Goal: Task Accomplishment & Management: Manage account settings

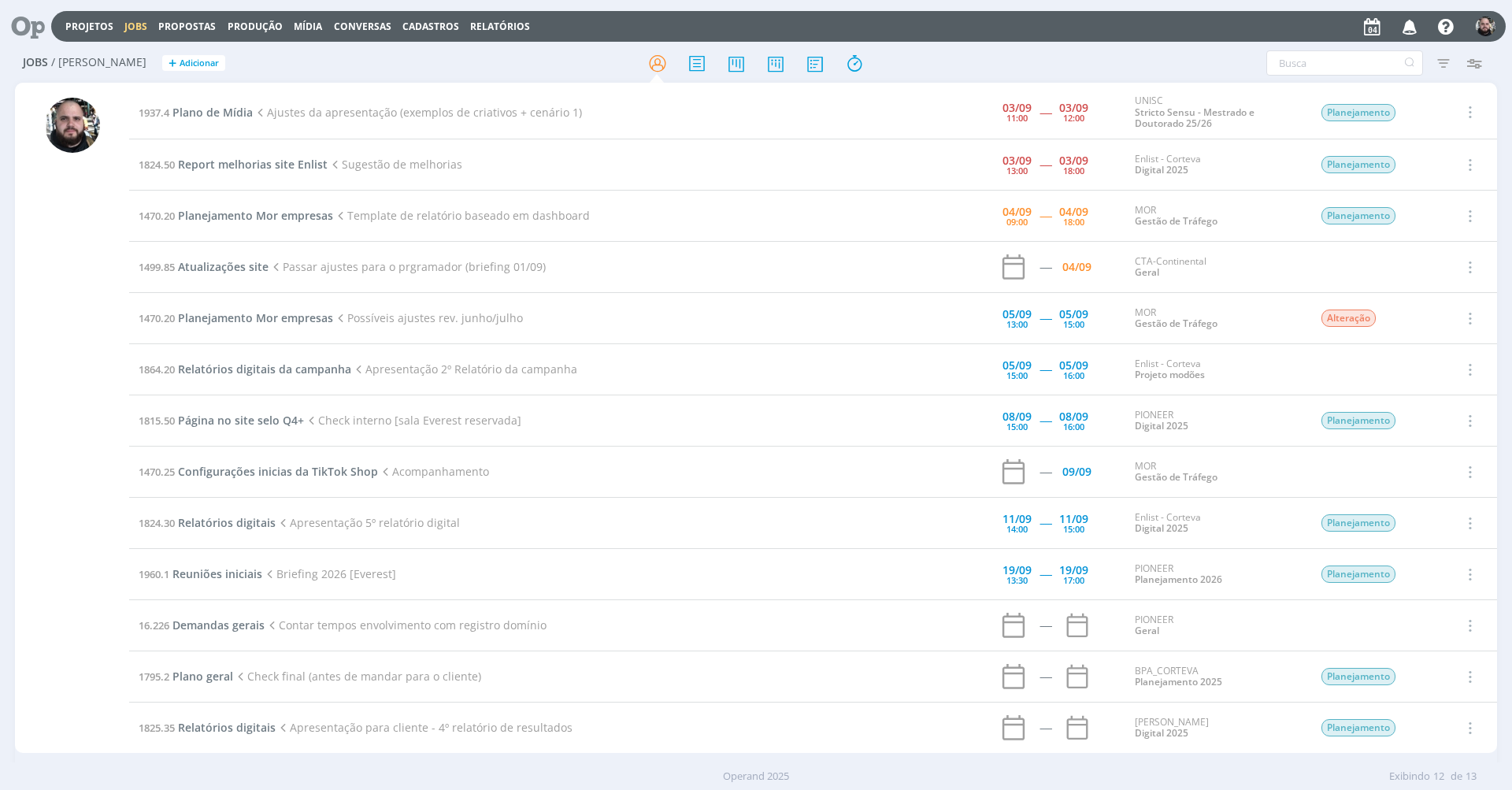
click at [979, 55] on div at bounding box center [756, 62] width 494 height 28
click at [243, 107] on span "Plano de Mídia" at bounding box center [212, 112] width 80 height 15
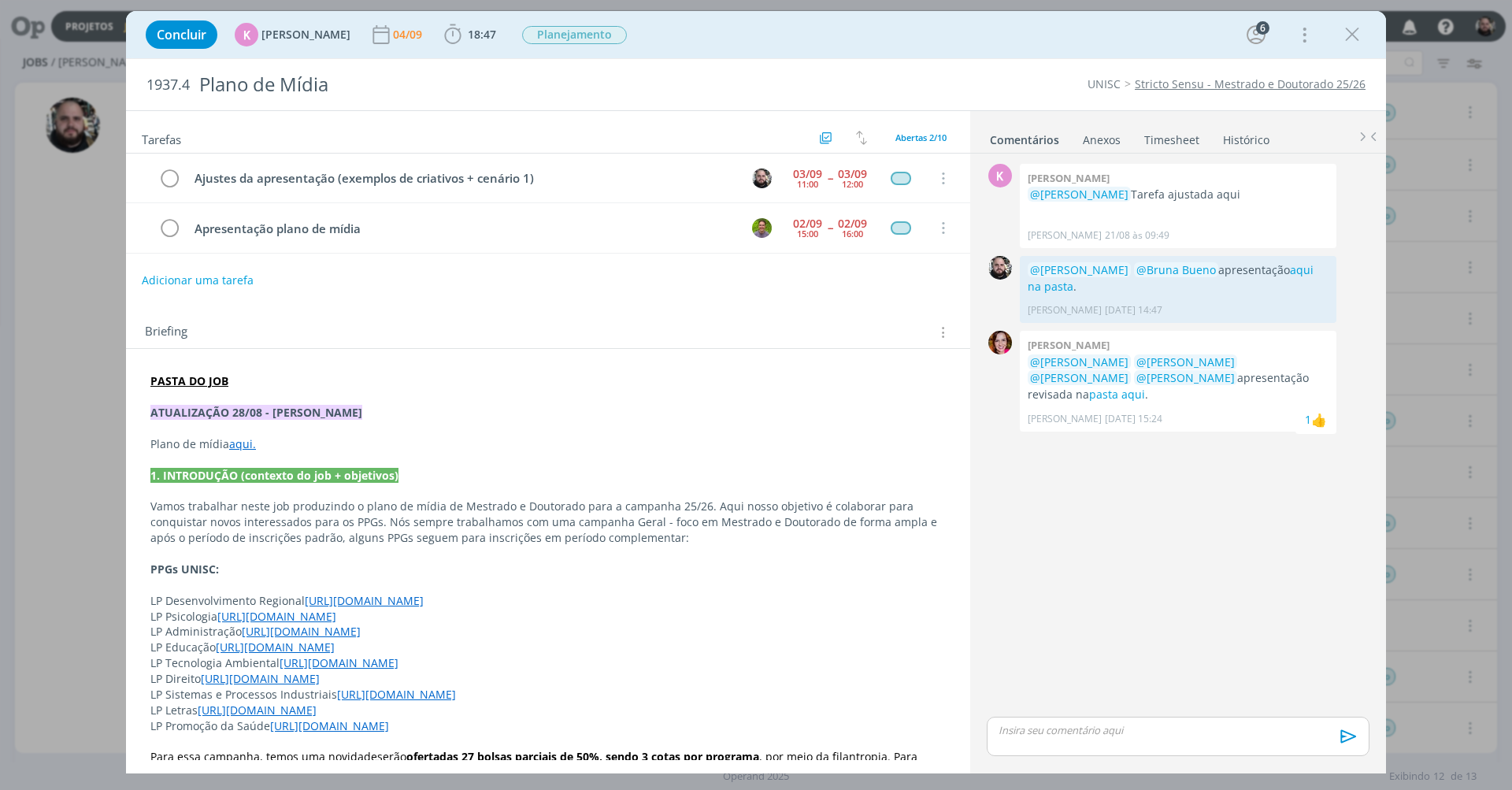
click at [216, 383] on strong "PASTA DO JOB" at bounding box center [189, 381] width 78 height 15
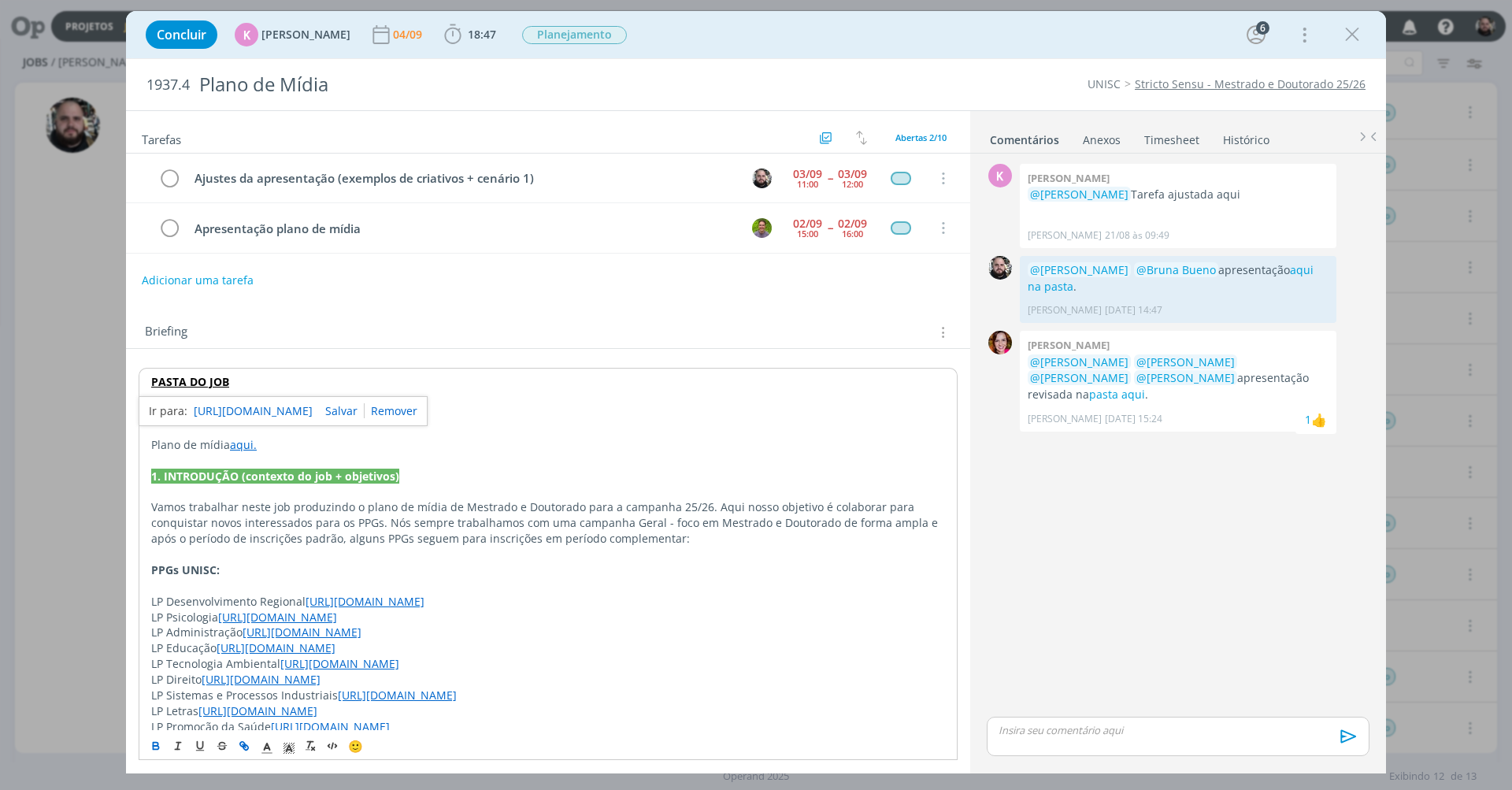
click at [221, 404] on link "[URL][DOMAIN_NAME]" at bounding box center [253, 411] width 119 height 21
click at [1099, 536] on div "K 0 [PERSON_NAME] @[PERSON_NAME] ajustada aqui [PERSON_NAME] [DATE] 09:49 👍 0 @…" at bounding box center [1178, 437] width 395 height 554
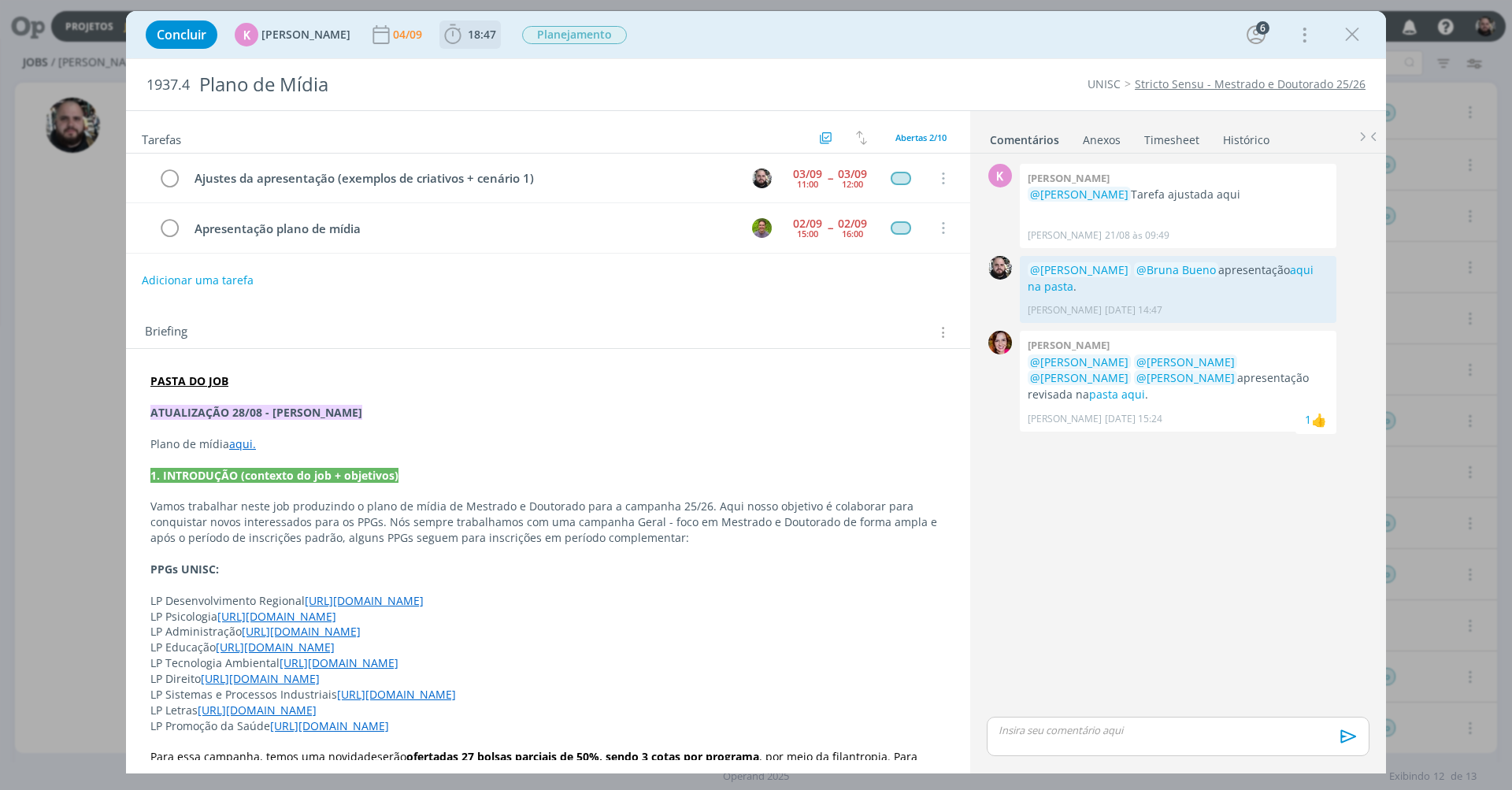
click at [480, 36] on span "18:47" at bounding box center [482, 34] width 28 height 15
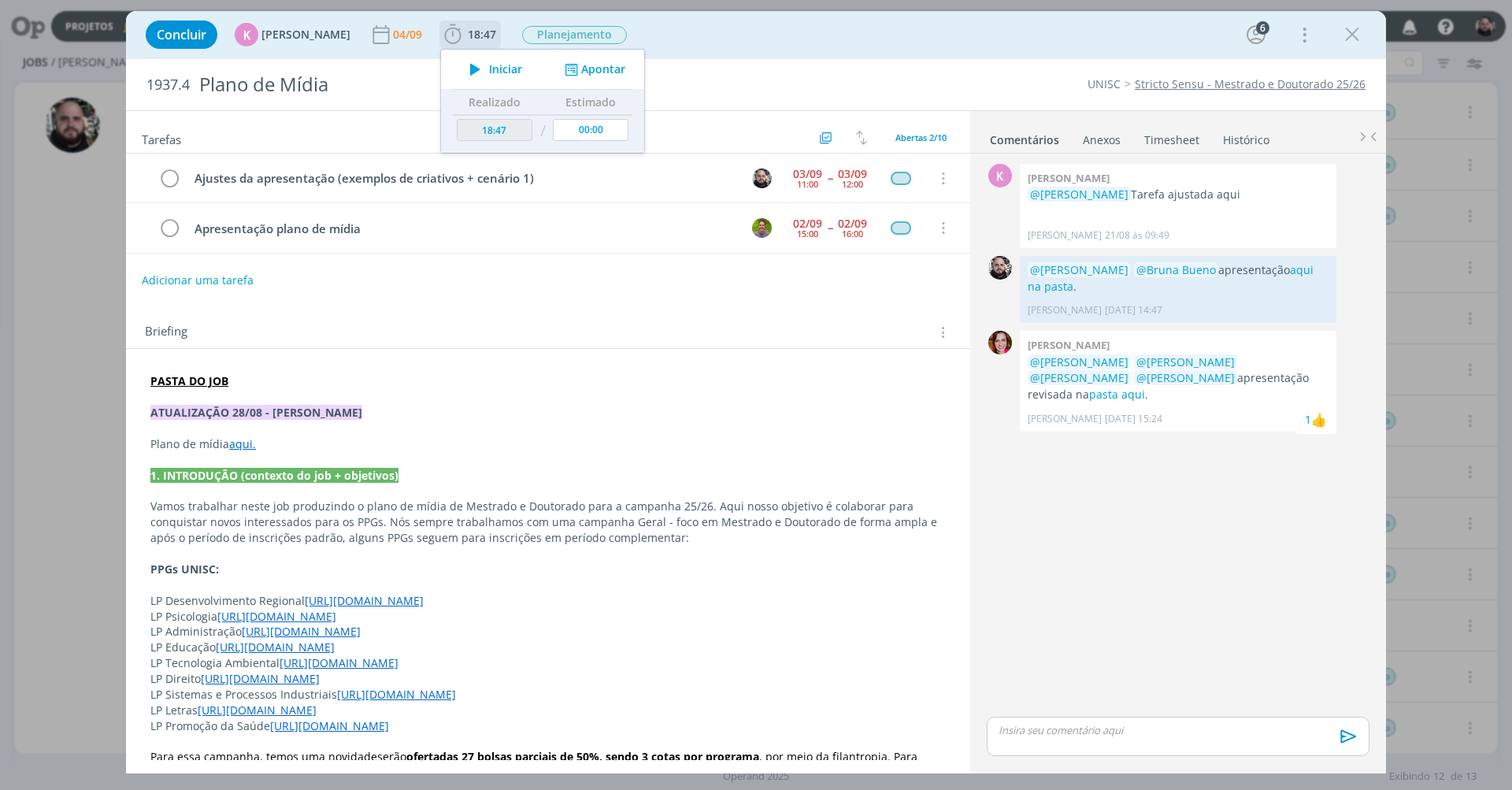
click at [580, 75] on button "Apontar" at bounding box center [594, 70] width 66 height 17
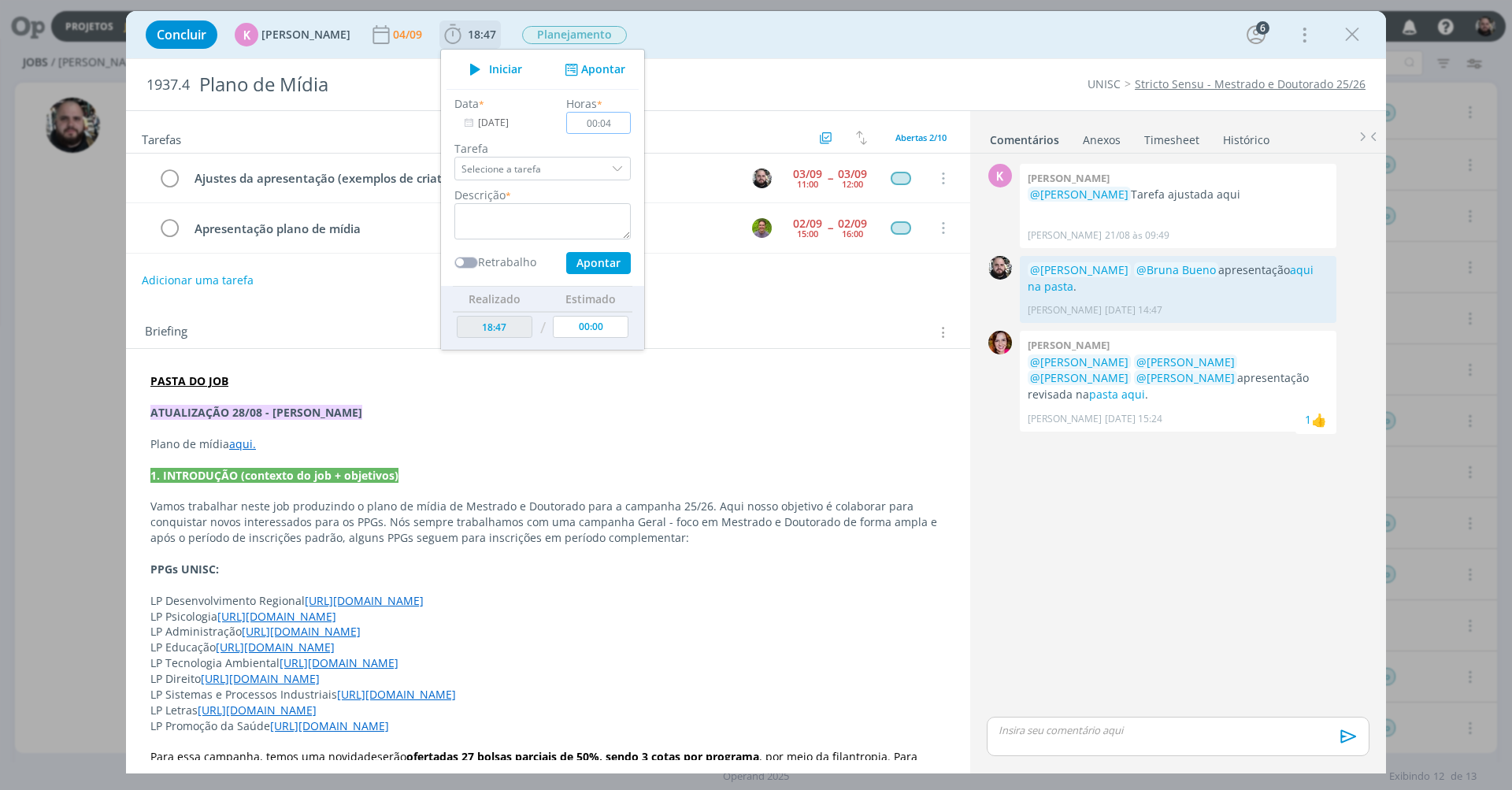
type input "00:40"
click at [522, 226] on textarea "dialog" at bounding box center [542, 221] width 176 height 36
type textarea "ajustes na apresentação do plano de mídia"
click at [589, 262] on button "Apontar" at bounding box center [599, 264] width 65 height 22
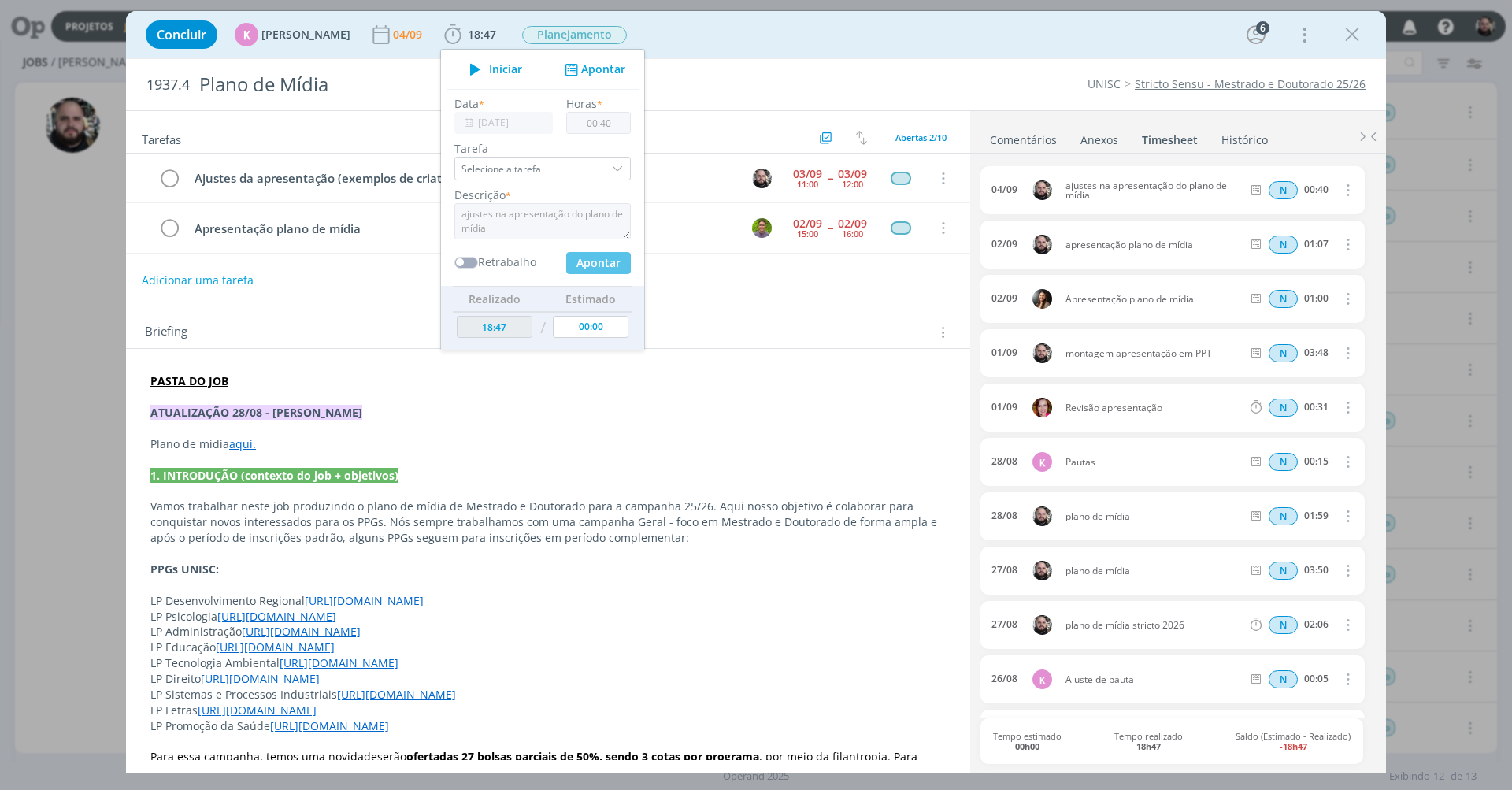
type input "19:27"
type input "00:00"
click at [886, 54] on div "Concluir K [PERSON_NAME] [DATE] 19:27 Iniciar Apontar Data * [DATE] Horas * 00:…" at bounding box center [756, 34] width 1260 height 47
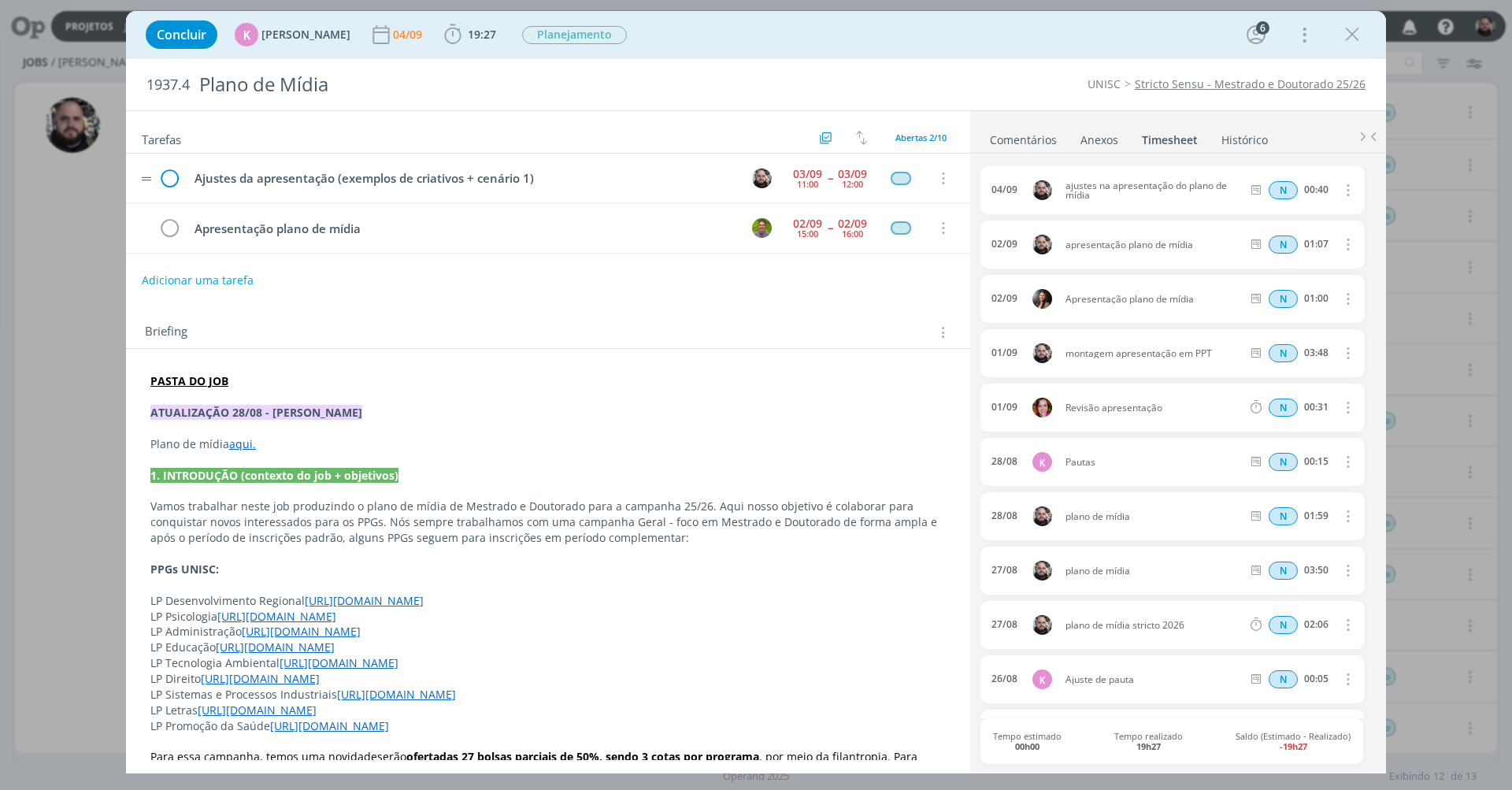
click at [173, 176] on icon "dialog" at bounding box center [169, 178] width 23 height 23
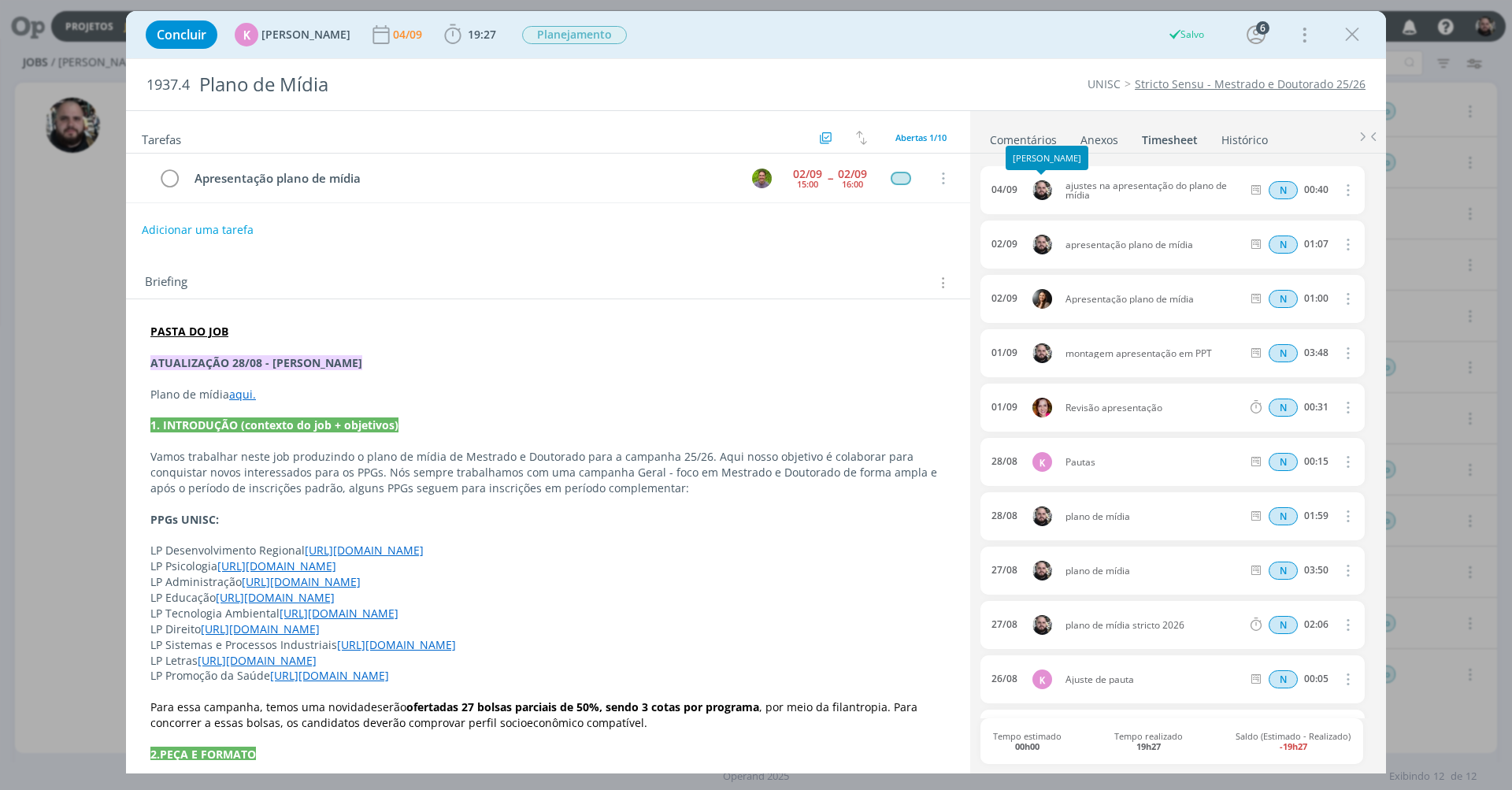
click at [1048, 142] on link "Comentários" at bounding box center [1024, 136] width 69 height 23
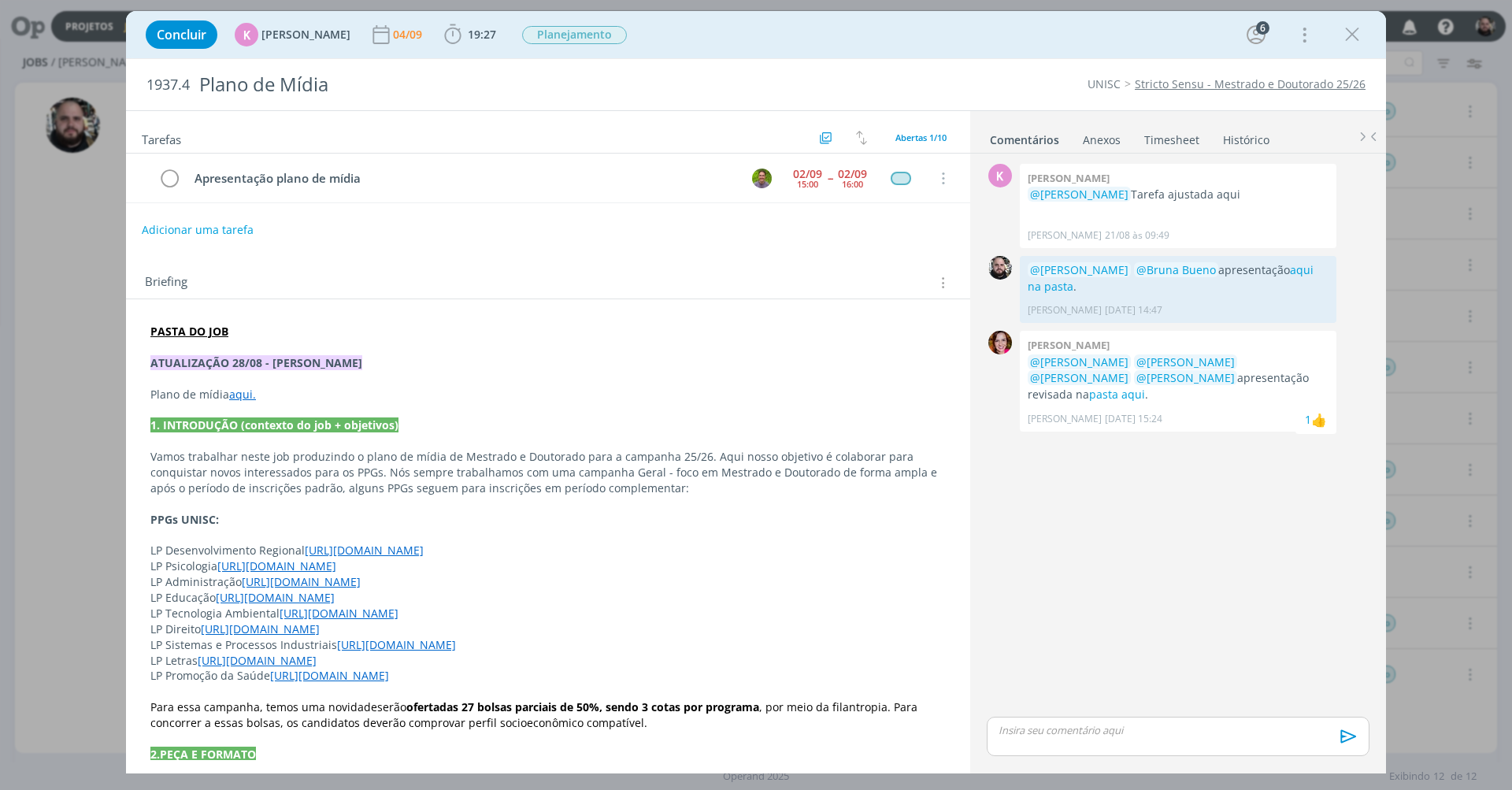
click at [310, 395] on p "Plano de mídia aqui." at bounding box center [548, 395] width 796 height 16
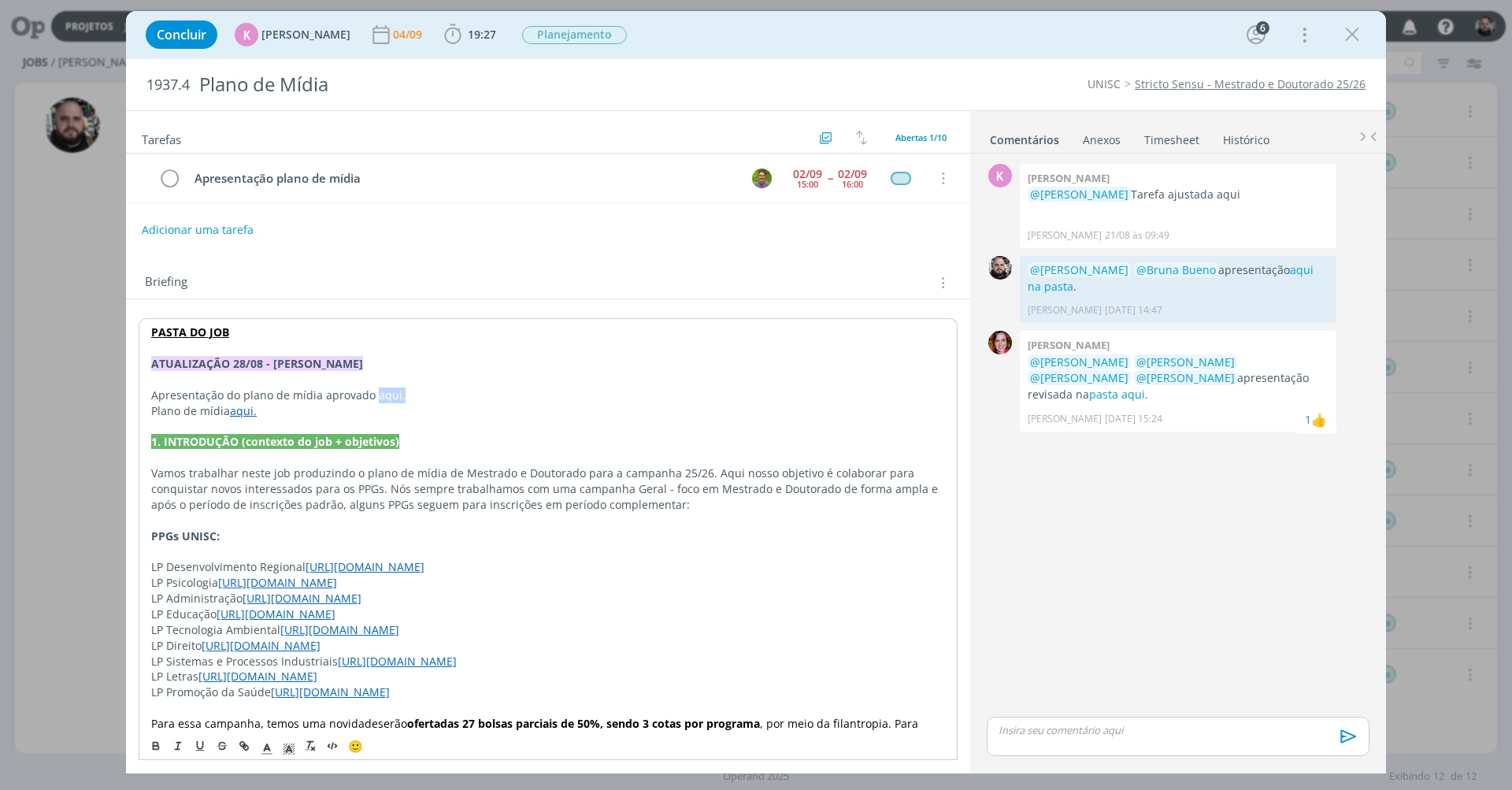
drag, startPoint x: 373, startPoint y: 393, endPoint x: 436, endPoint y: 397, distance: 63.1
click at [436, 397] on p "Apresentação do plano de mídia aprovado aqui." at bounding box center [548, 396] width 794 height 16
click at [244, 748] on icon "dialog" at bounding box center [246, 748] width 5 height 5
paste input "[URL][DOMAIN_NAME]"
type input "[URL][DOMAIN_NAME]"
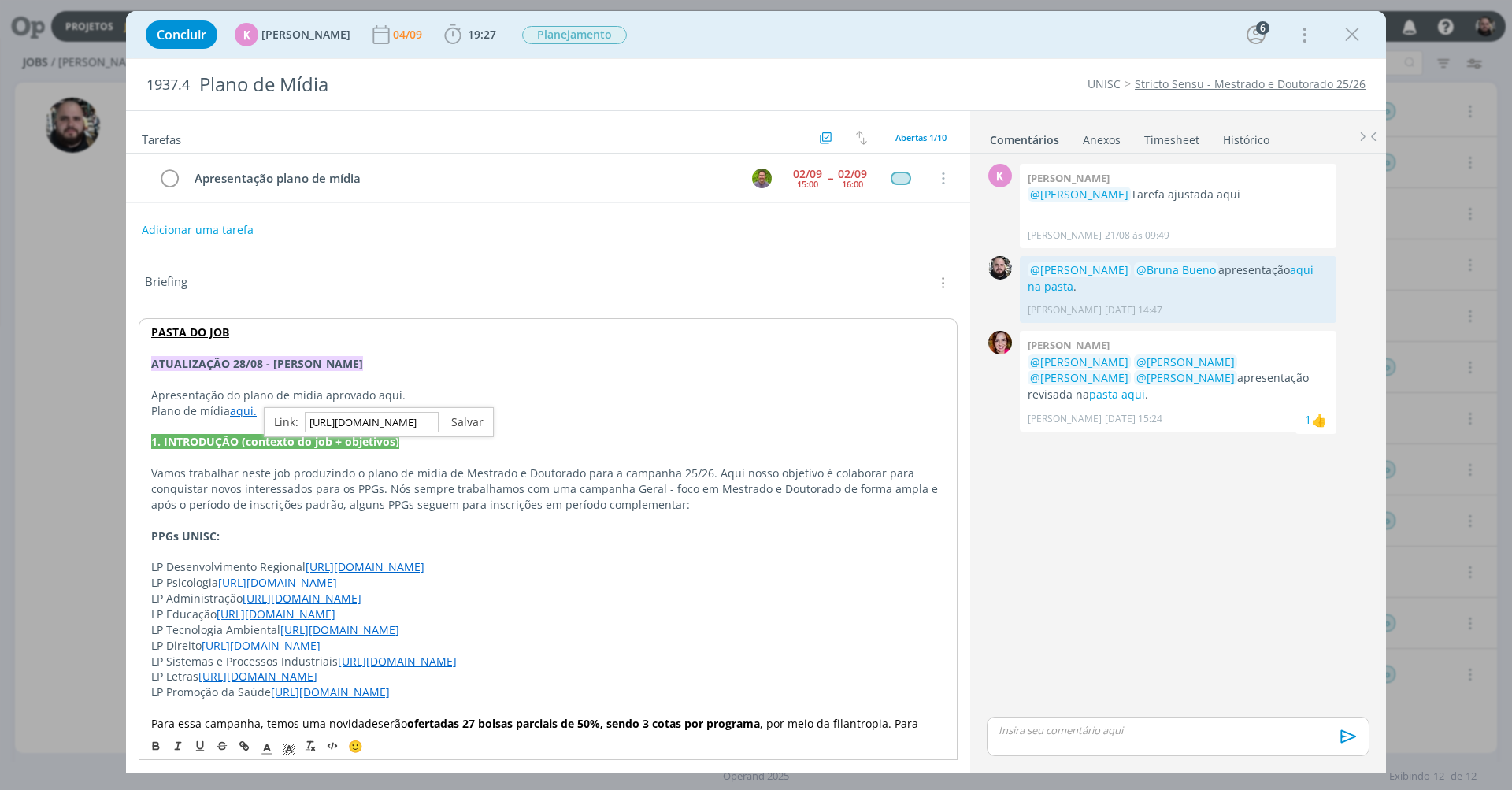
click at [470, 420] on link "dialog" at bounding box center [462, 421] width 45 height 15
click at [462, 403] on p "Plano de mídia aqui." at bounding box center [548, 411] width 794 height 16
click at [376, 392] on link "aqui." at bounding box center [389, 395] width 26 height 15
click at [385, 413] on link "[URL][DOMAIN_NAME]" at bounding box center [337, 422] width 119 height 21
click at [1026, 138] on link "Comentários" at bounding box center [1025, 136] width 71 height 23
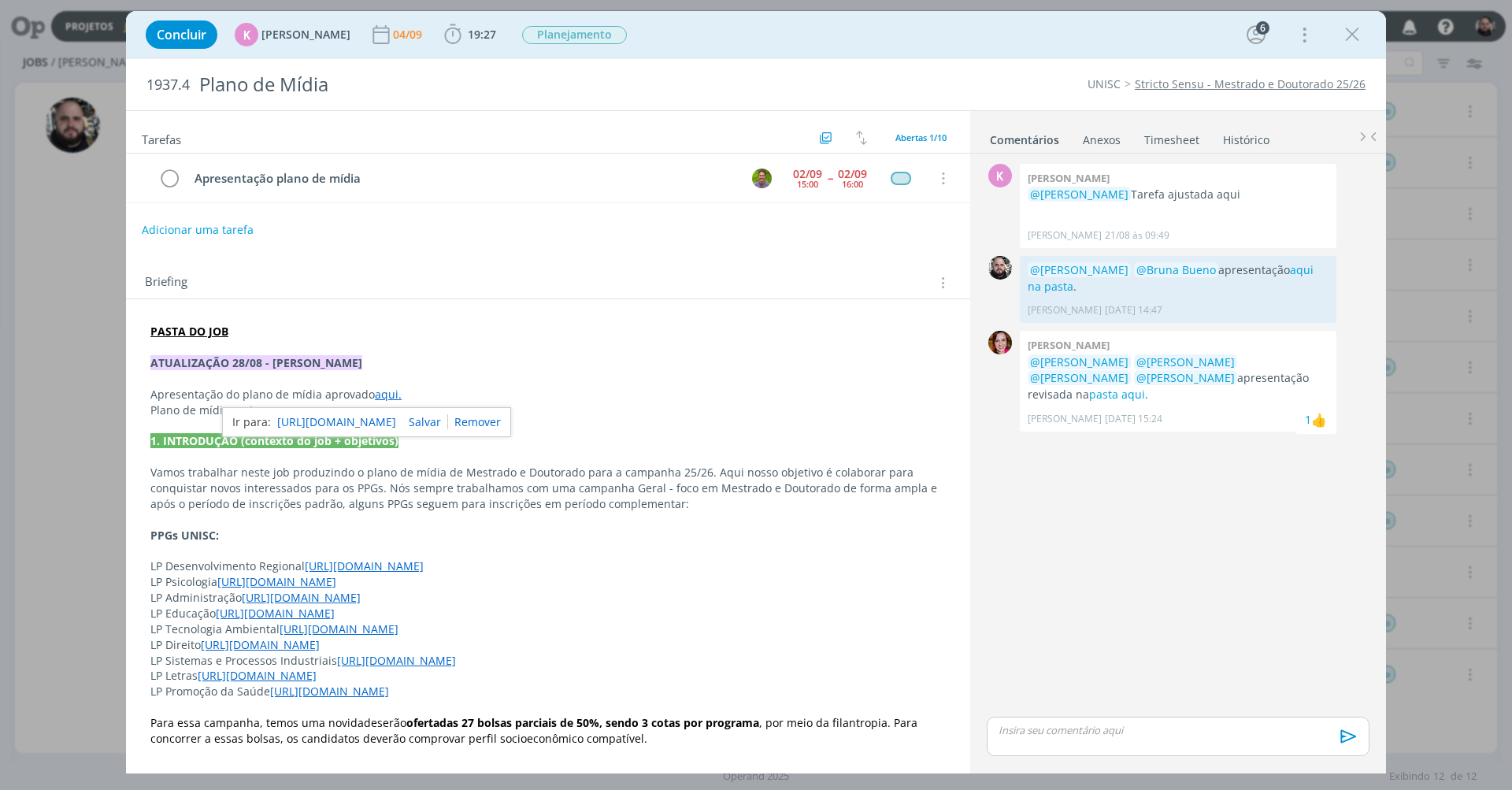
click at [342, 389] on p "Apresentação do plano de mídia aprovado aqui." at bounding box center [548, 395] width 796 height 16
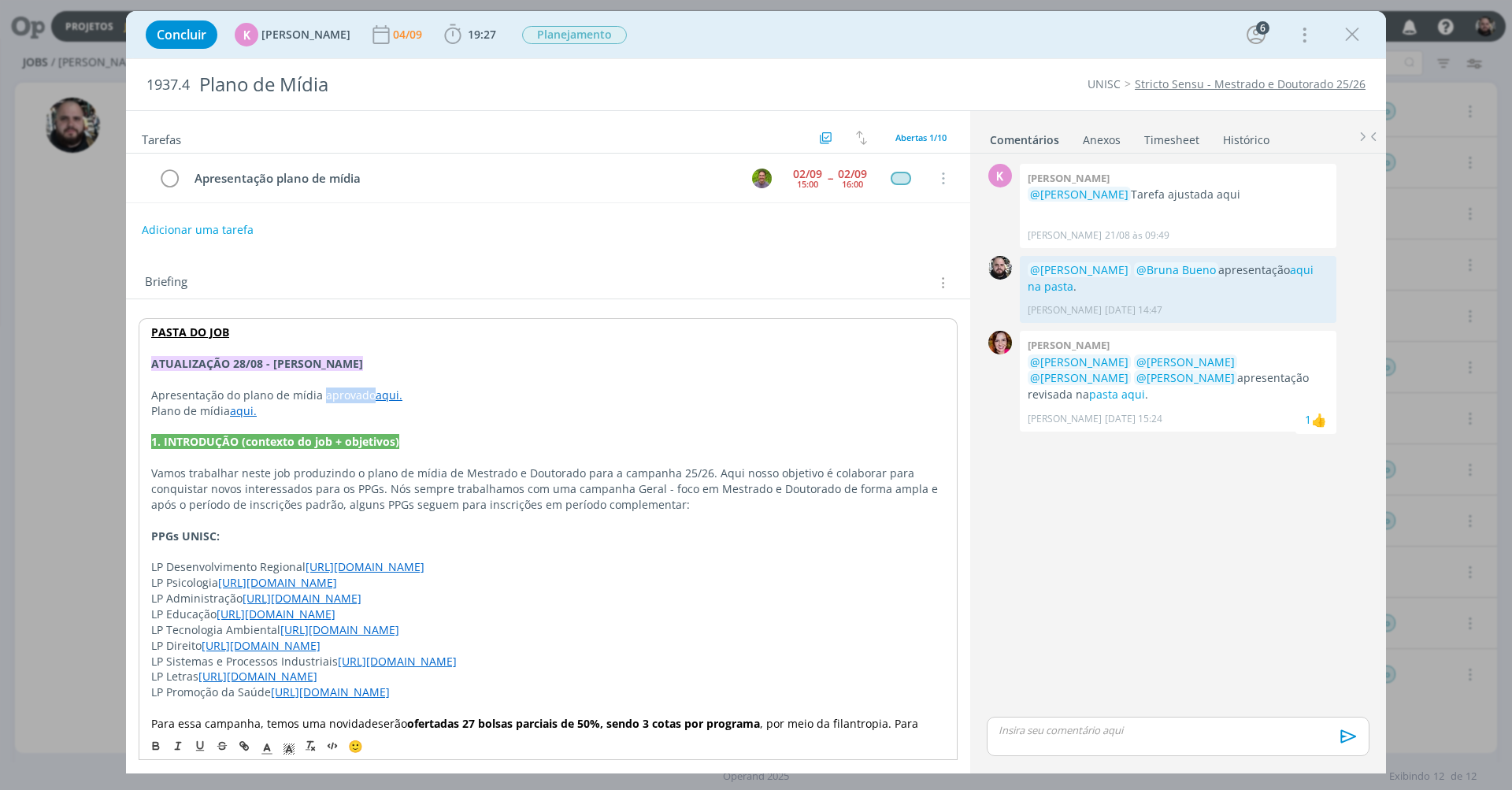
click at [342, 389] on p "Apresentação do plano de mídia aprovado aqui." at bounding box center [548, 396] width 794 height 16
click at [571, 388] on p "Apresentação do plano de mídia aprovado aqui." at bounding box center [548, 396] width 794 height 16
click at [372, 390] on strong "Apresentação do plano de mídia aprovado" at bounding box center [267, 395] width 232 height 15
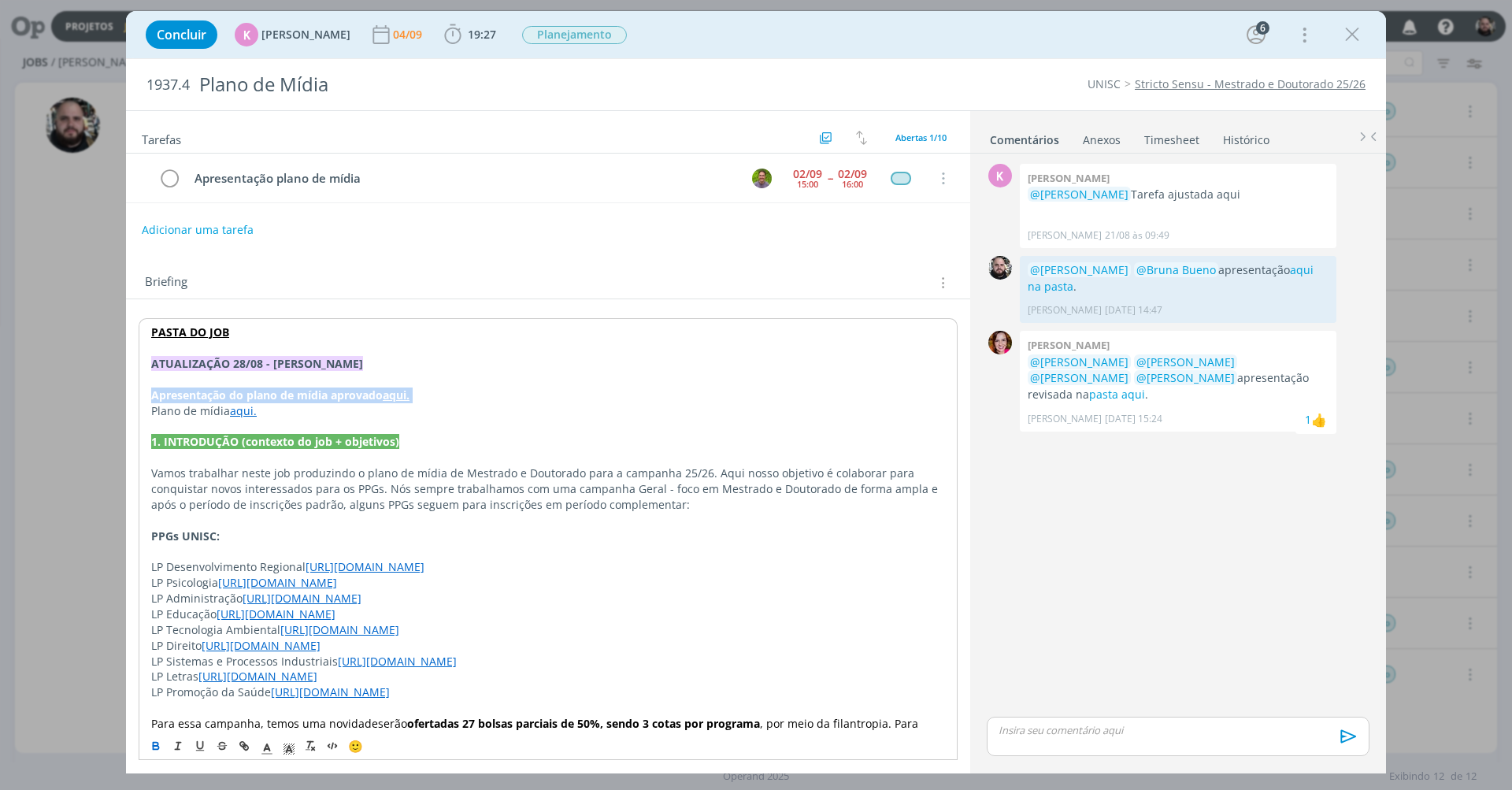
click at [372, 390] on strong "Apresentação do plano de mídia aprovado" at bounding box center [267, 395] width 232 height 15
click at [327, 412] on p "Plano de mídia aqui." at bounding box center [548, 411] width 794 height 16
click at [1347, 30] on icon "dialog" at bounding box center [1352, 34] width 23 height 23
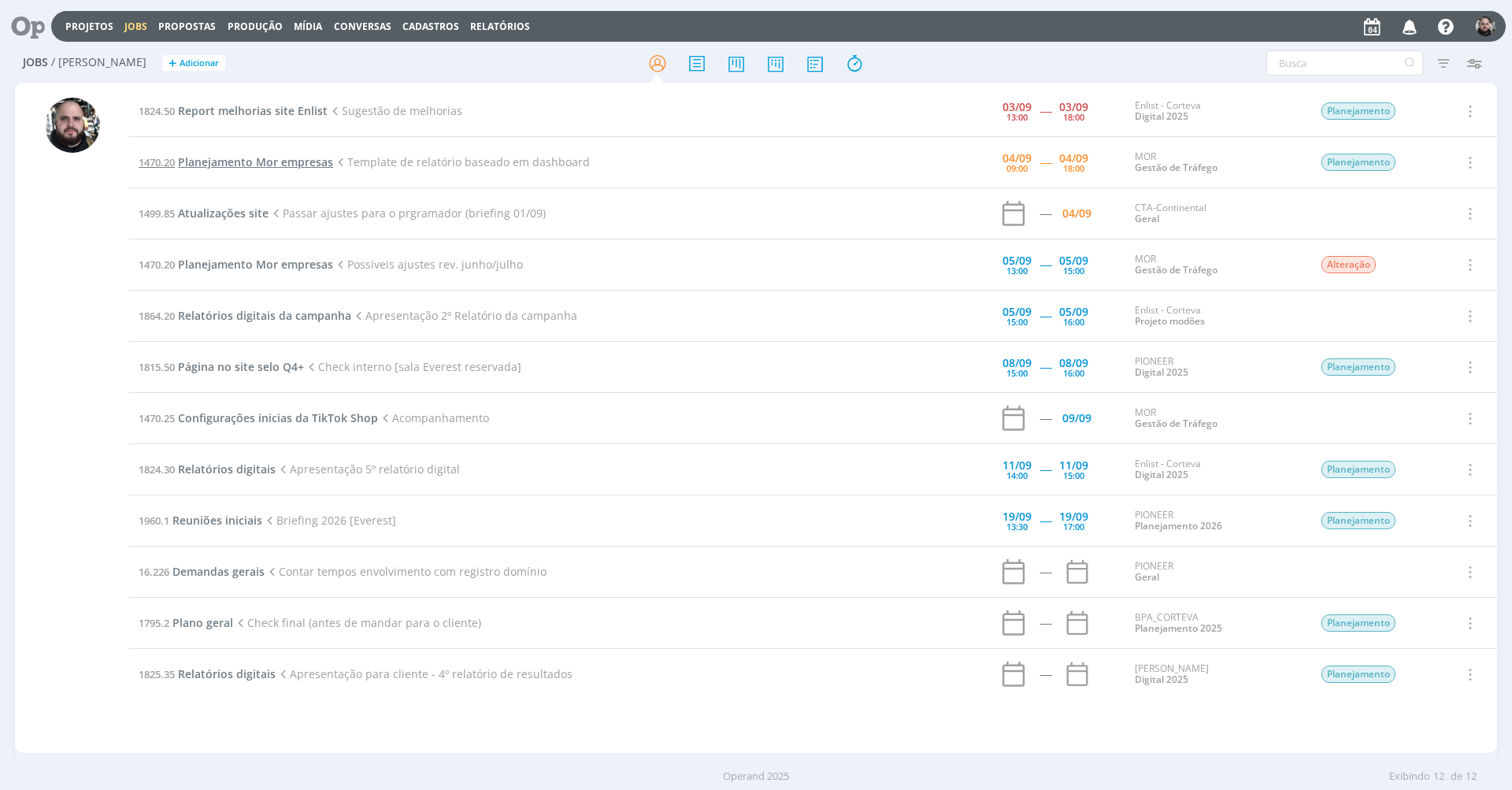
click at [288, 163] on span "Planejamento Mor empresas" at bounding box center [256, 162] width 155 height 15
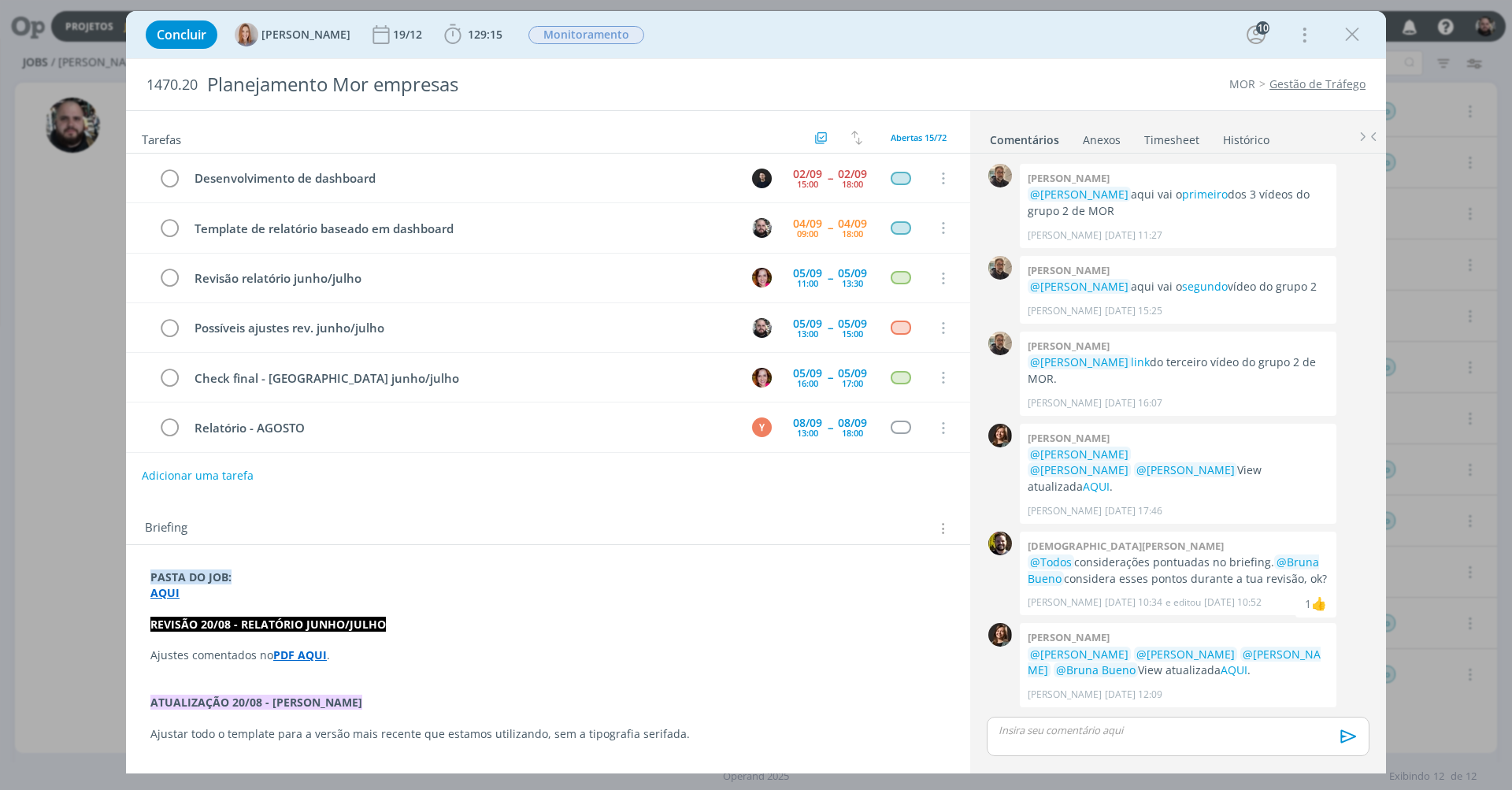
scroll to position [1332, 0]
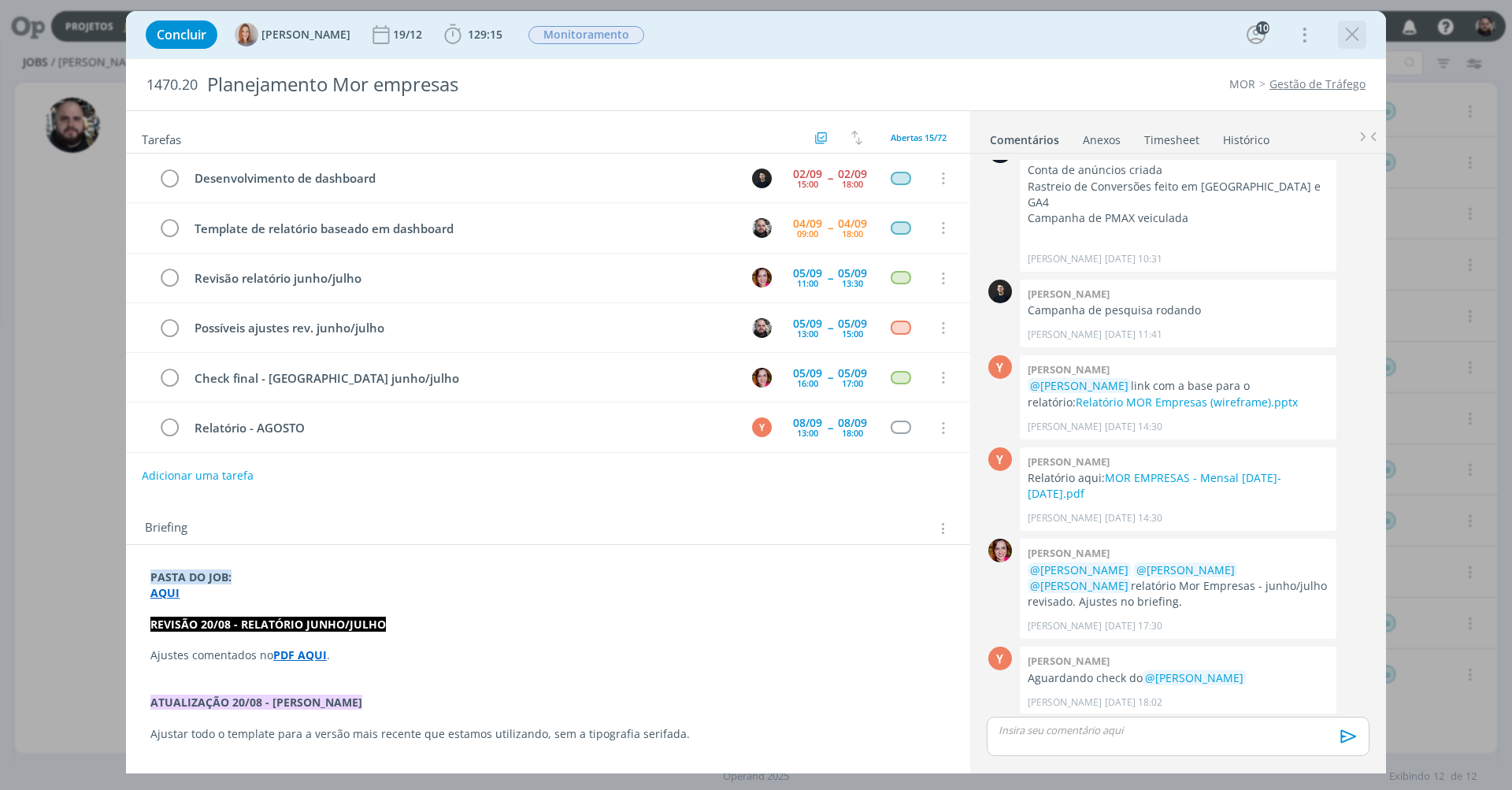
click at [1344, 34] on icon "dialog" at bounding box center [1352, 34] width 23 height 23
